Goal: Find specific page/section: Find specific page/section

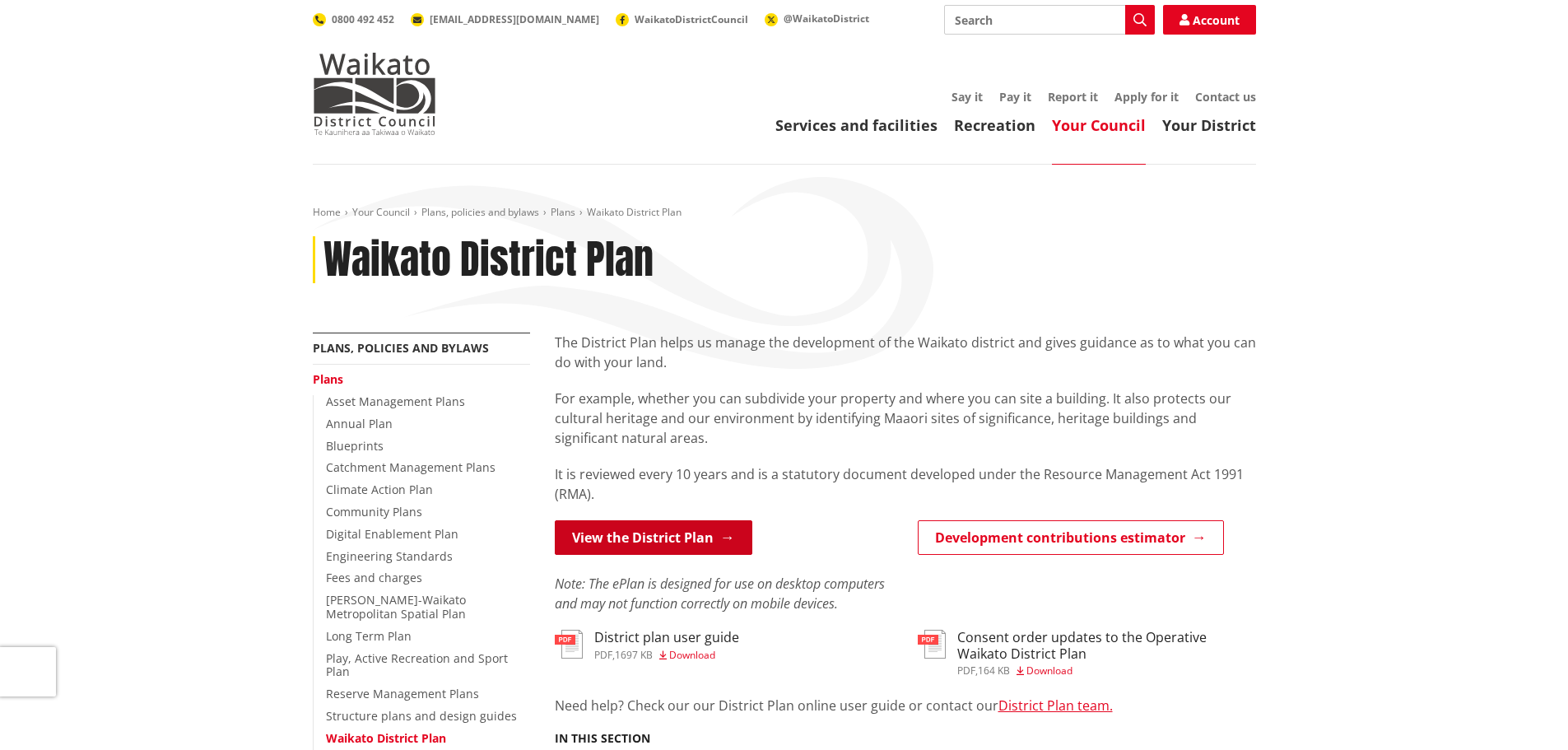
click at [636, 538] on link "View the District Plan" at bounding box center [653, 538] width 197 height 35
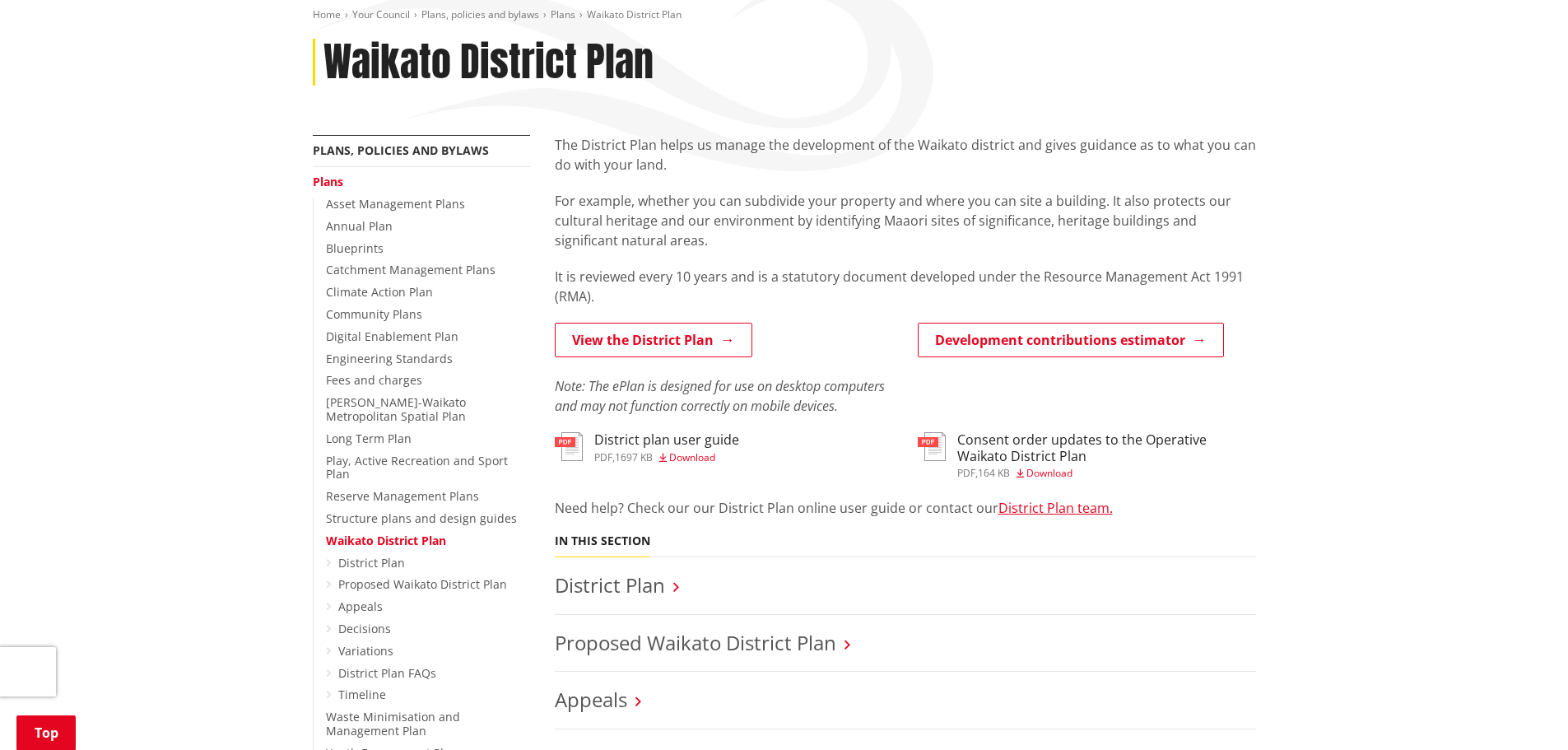
scroll to position [329, 0]
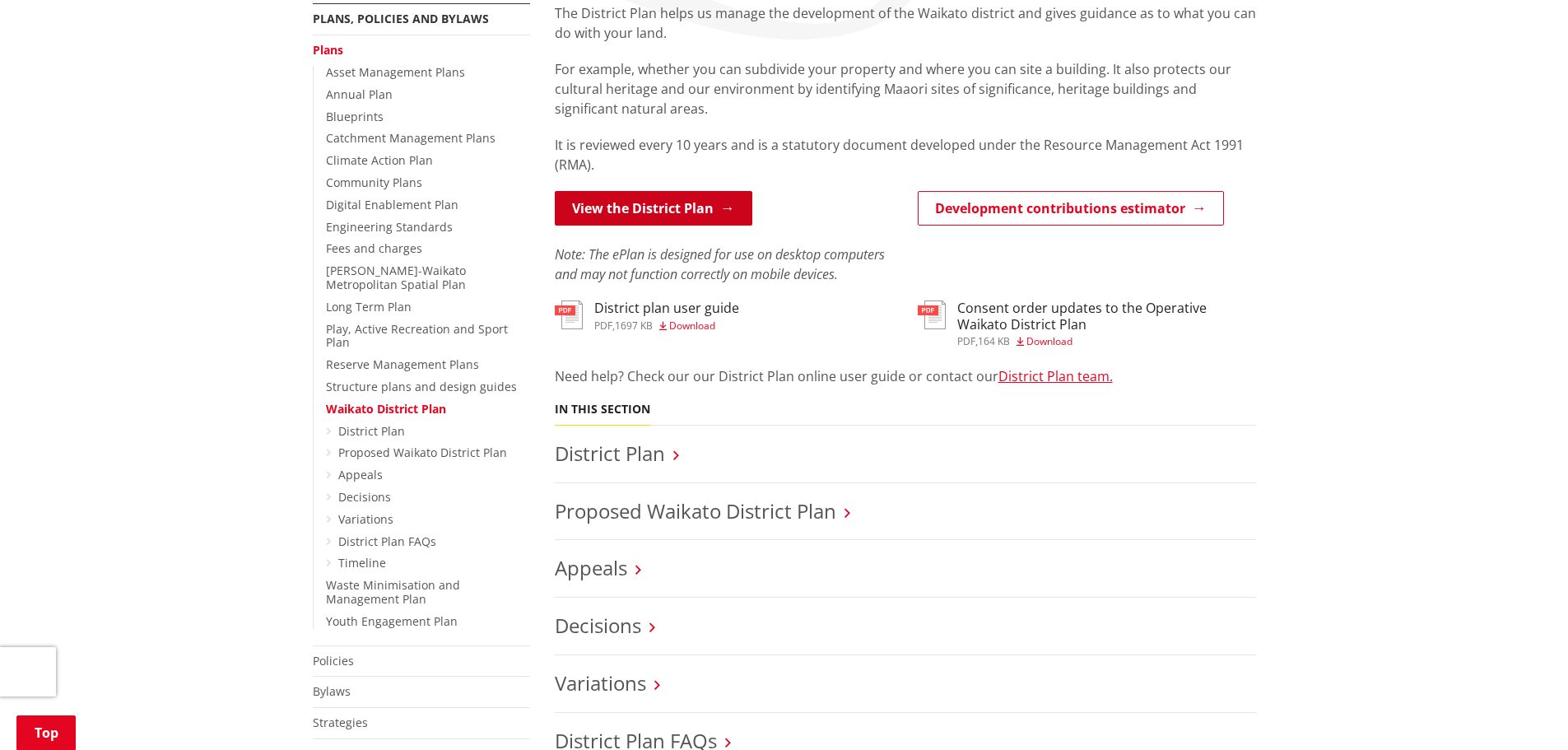
click at [657, 205] on link "View the District Plan" at bounding box center [653, 209] width 197 height 35
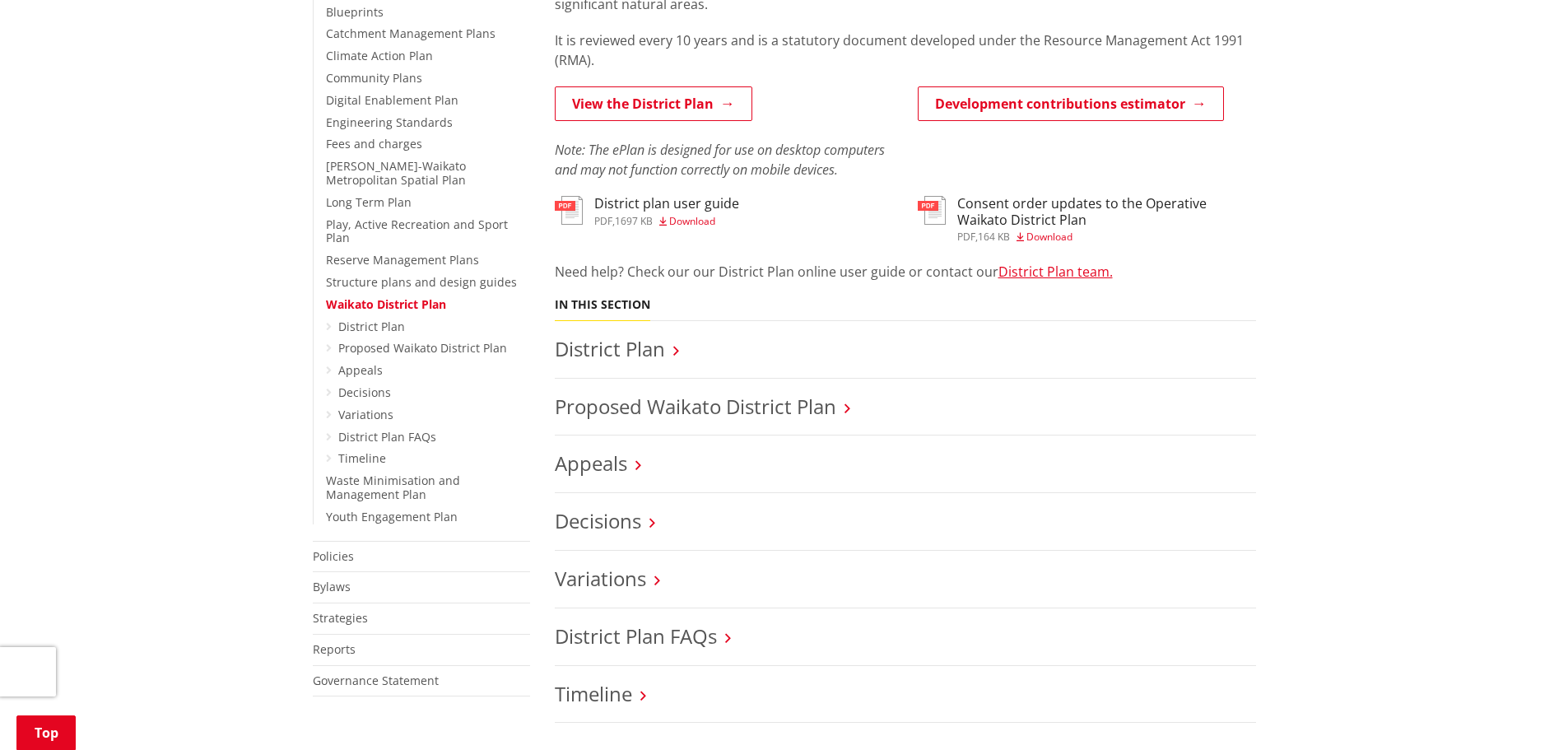
scroll to position [412, 0]
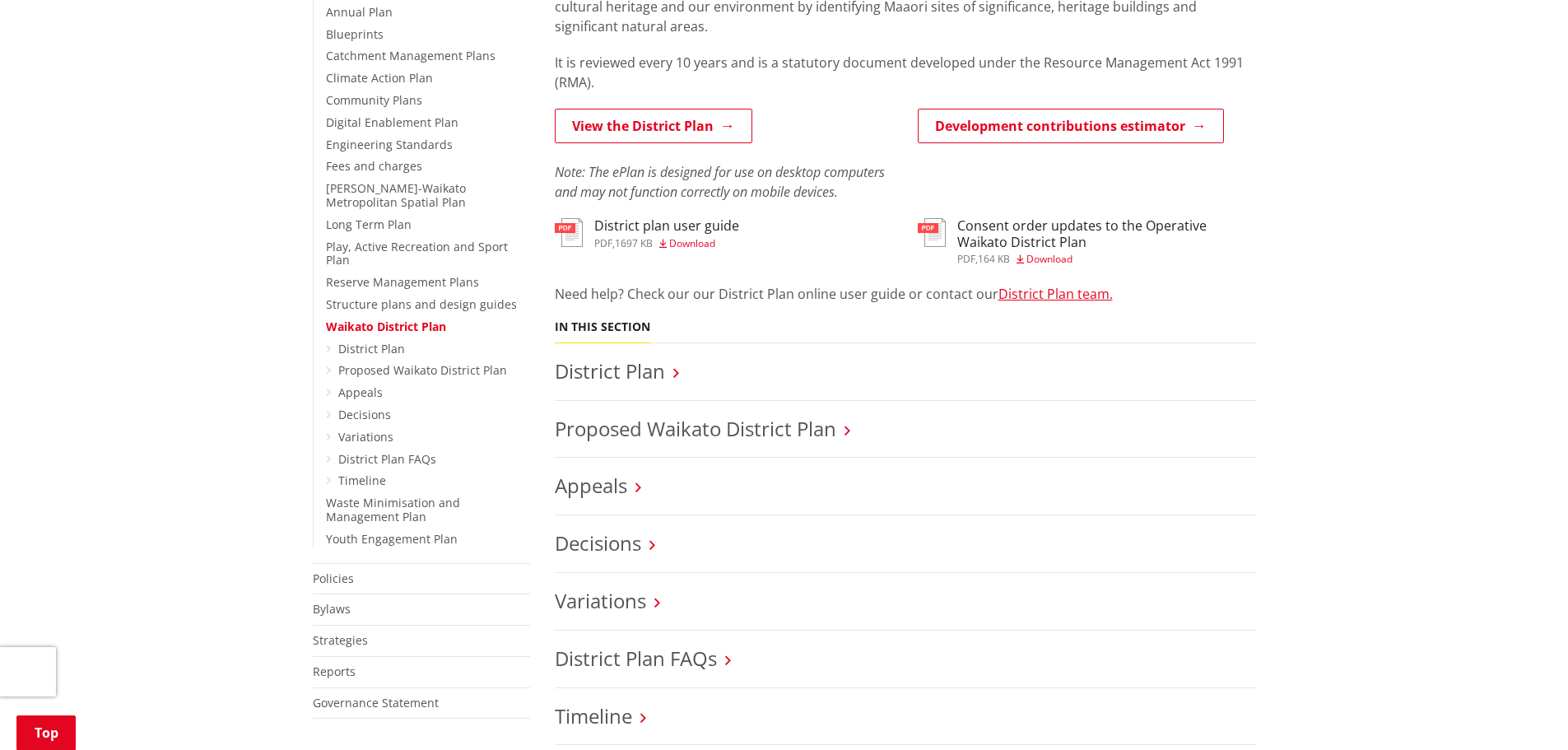
click at [631, 497] on h3 "Appeals" at bounding box center [905, 486] width 701 height 24
click at [628, 486] on h3 "Appeals" at bounding box center [905, 486] width 701 height 24
click at [581, 479] on link "Appeals" at bounding box center [591, 485] width 73 height 28
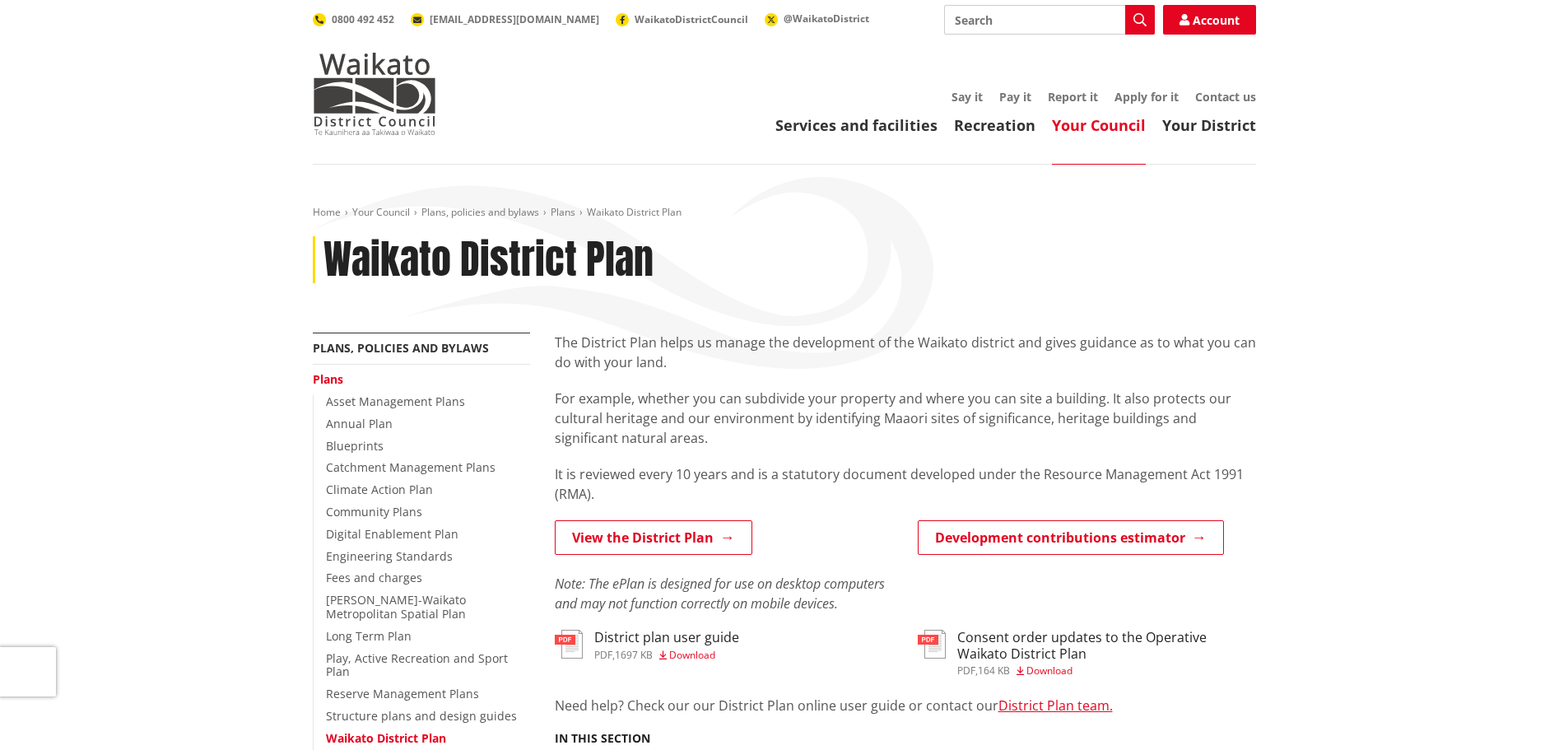
scroll to position [412, 0]
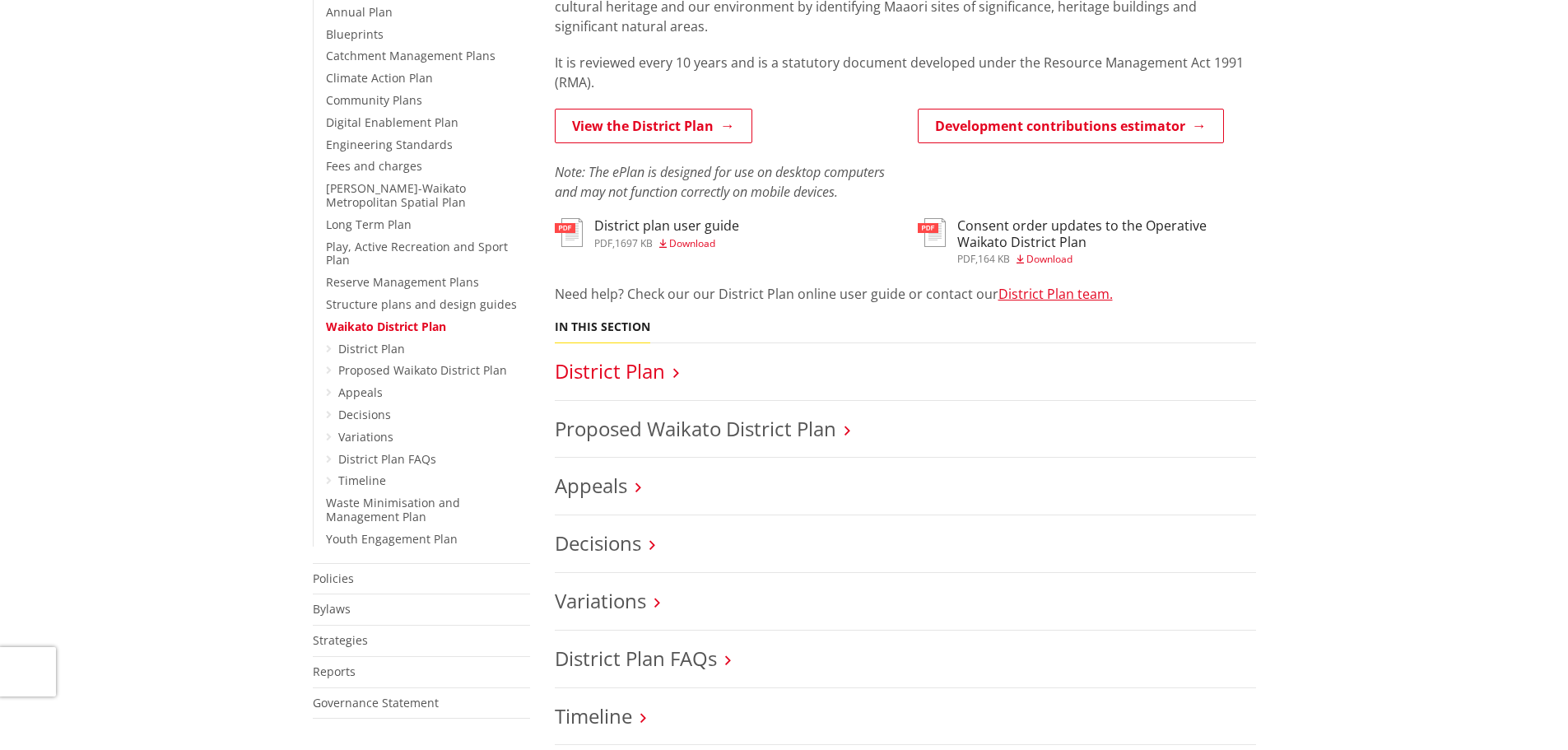
click at [649, 375] on link "District Plan" at bounding box center [610, 371] width 110 height 28
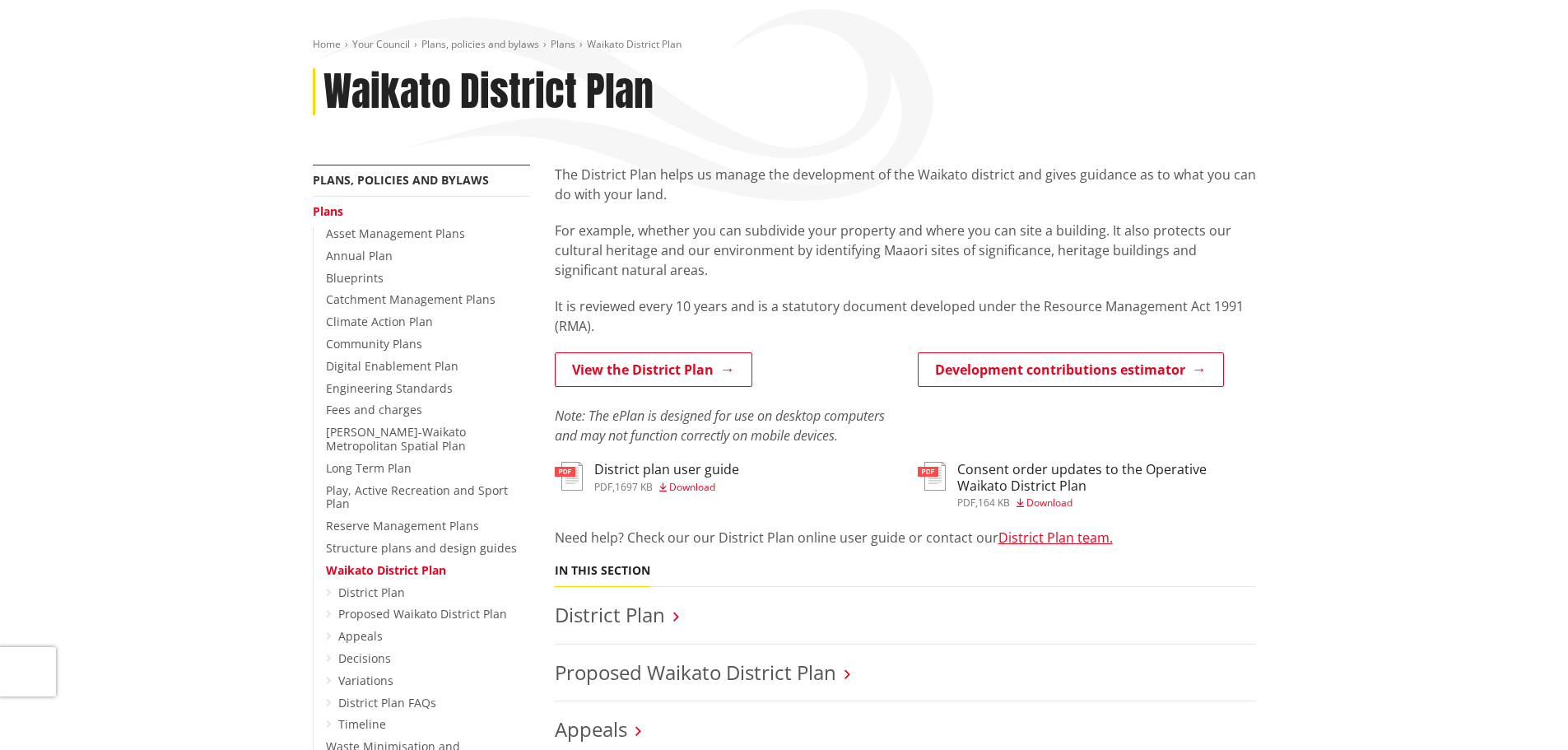
scroll to position [165, 0]
